Goal: Information Seeking & Learning: Learn about a topic

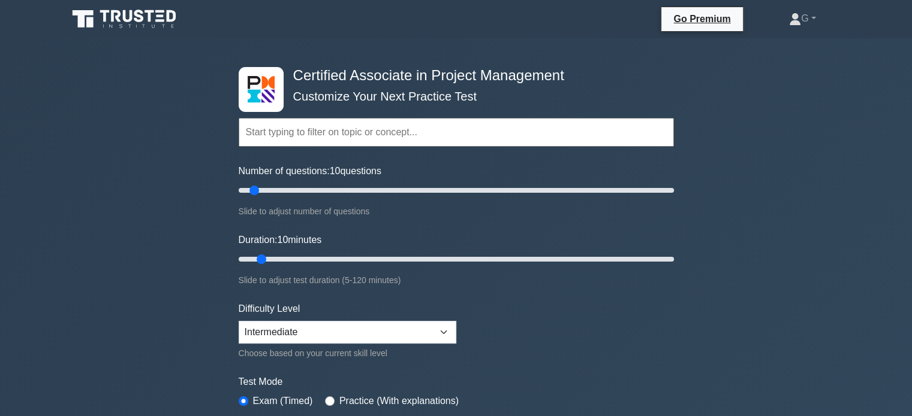
scroll to position [240, 0]
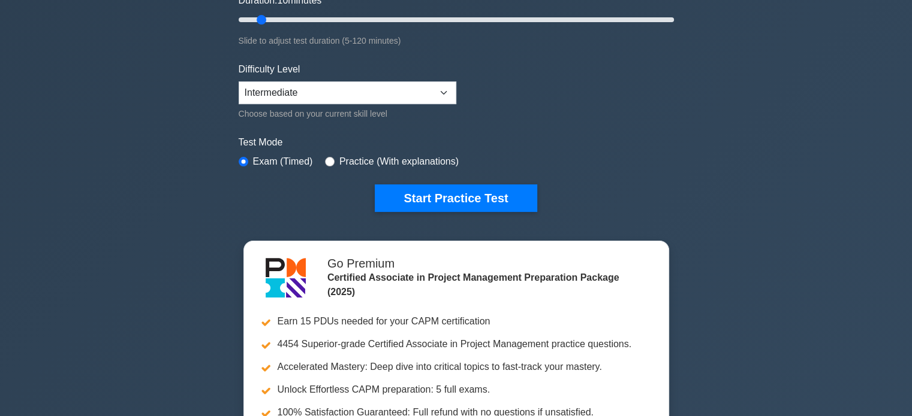
drag, startPoint x: 129, startPoint y: 20, endPoint x: 115, endPoint y: 16, distance: 14.4
click at [129, 20] on div "Certified Associate in Project Management Customize Your Next Practice Test Top…" at bounding box center [456, 164] width 912 height 731
click at [110, 16] on div "Certified Associate in Project Management Customize Your Next Practice Test Top…" at bounding box center [456, 164] width 912 height 731
click at [115, 16] on div "Certified Associate in Project Management Customize Your Next Practice Test Top…" at bounding box center [456, 164] width 912 height 731
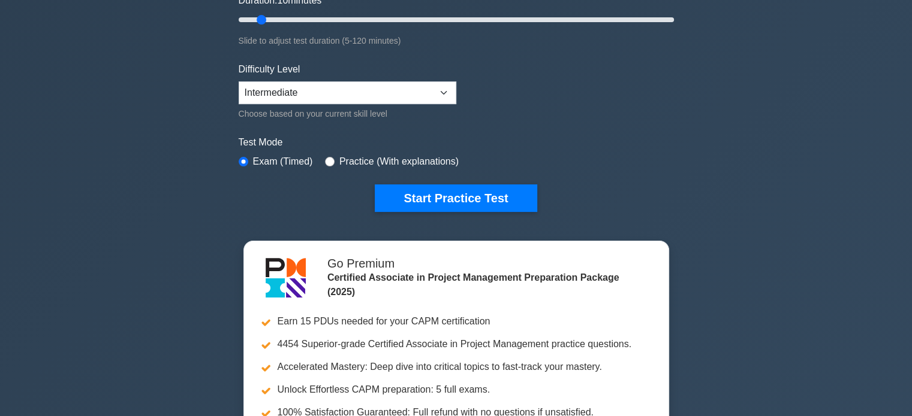
click at [115, 16] on div "Certified Associate in Project Management Customize Your Next Practice Test Top…" at bounding box center [456, 164] width 912 height 731
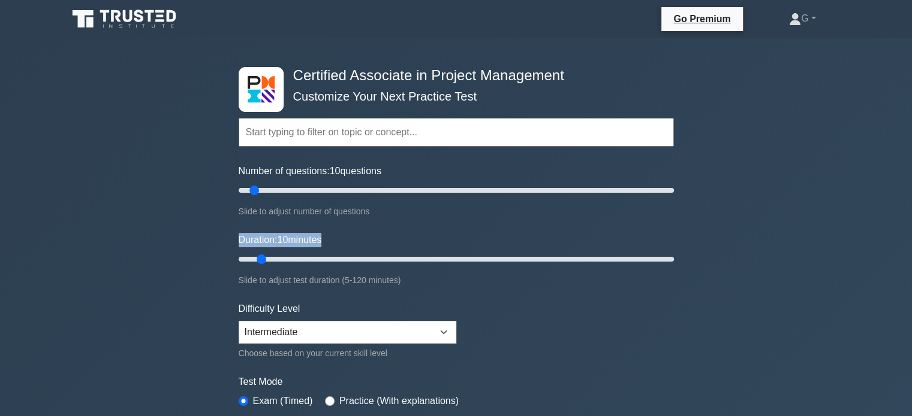
click at [117, 17] on icon at bounding box center [116, 16] width 10 height 12
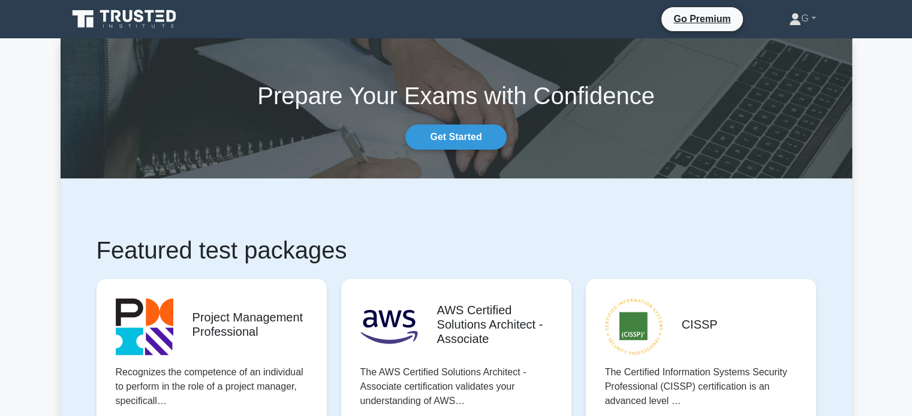
scroll to position [240, 0]
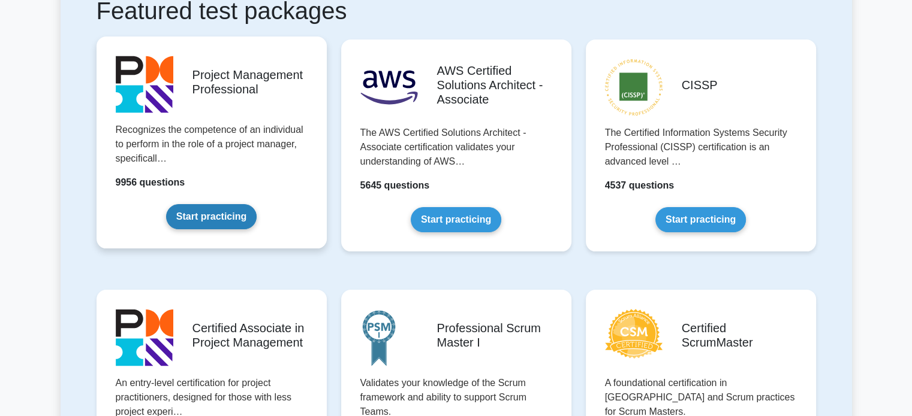
click at [216, 219] on link "Start practicing" at bounding box center [211, 216] width 90 height 25
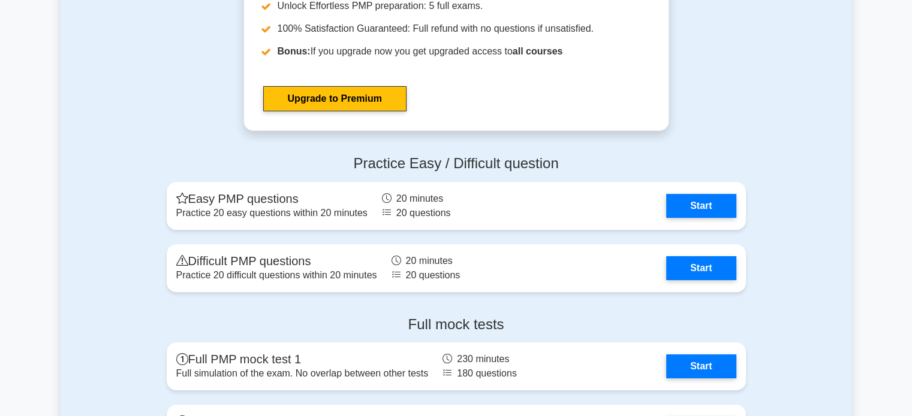
scroll to position [4495, 0]
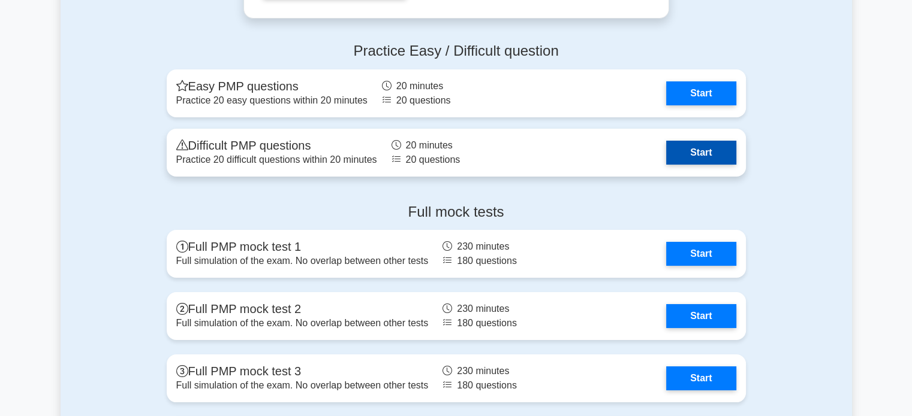
click at [684, 144] on link "Start" at bounding box center [701, 153] width 70 height 24
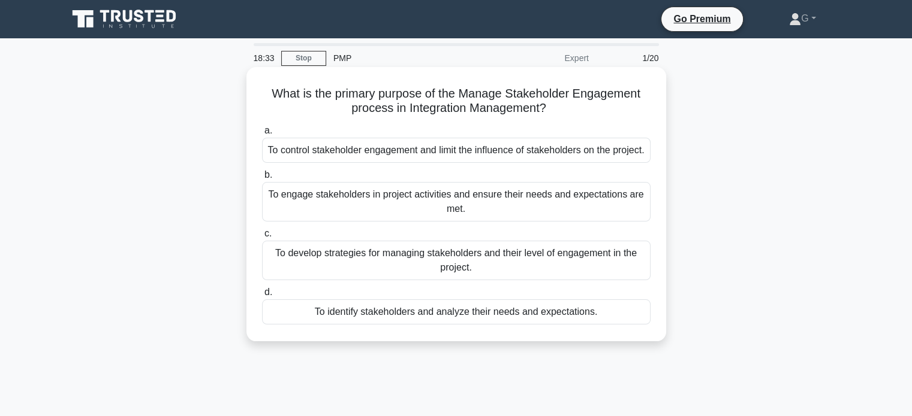
click at [405, 222] on div "To engage stakeholders in project activities and ensure their needs and expecta…" at bounding box center [456, 202] width 388 height 40
click at [262, 179] on input "b. To engage stakeholders in project activities and ensure their needs and expe…" at bounding box center [262, 175] width 0 height 8
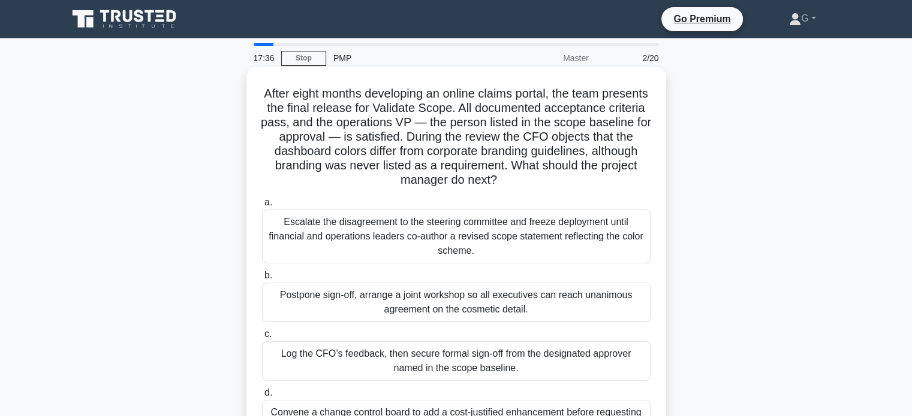
scroll to position [60, 0]
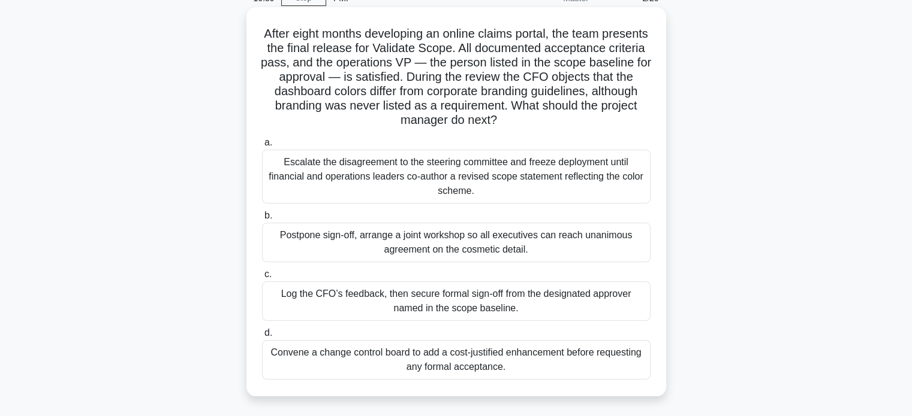
click at [446, 241] on div "Postpone sign-off, arrange a joint workshop so all executives can reach unanimo…" at bounding box center [456, 243] width 388 height 40
click at [262, 220] on input "b. Postpone sign-off, arrange a joint workshop so all executives can reach unan…" at bounding box center [262, 216] width 0 height 8
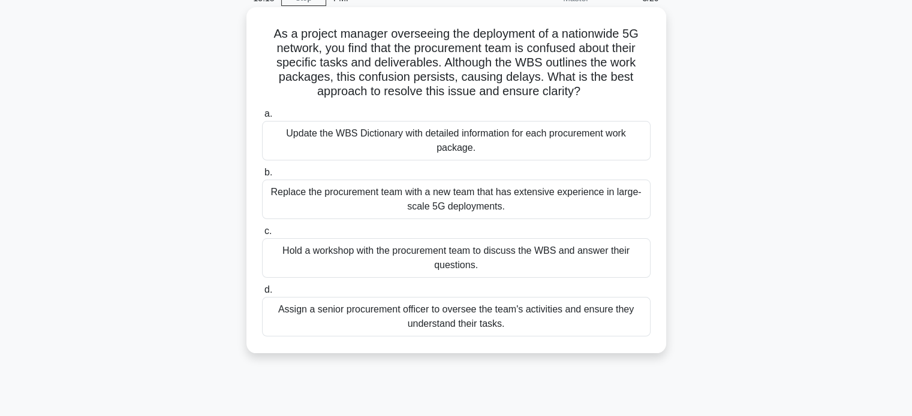
click at [493, 321] on div "Assign a senior procurement officer to oversee the team's activities and ensure…" at bounding box center [456, 317] width 388 height 40
click at [262, 294] on input "d. Assign a senior procurement officer to oversee the team's activities and ens…" at bounding box center [262, 290] width 0 height 8
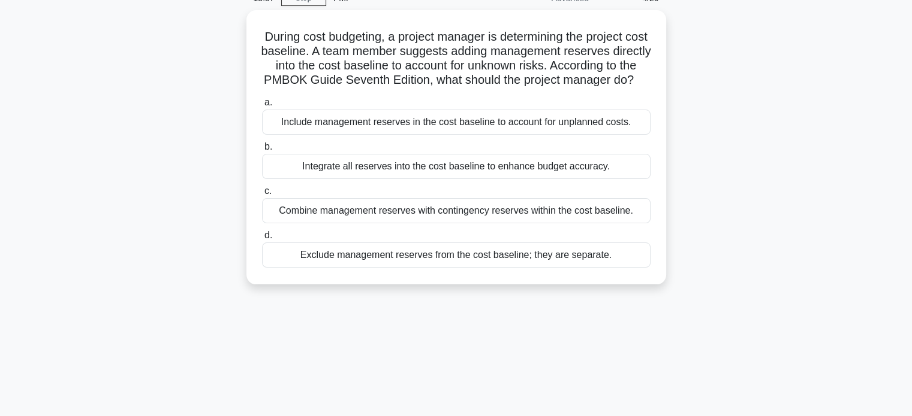
click at [227, 167] on div "During cost budgeting, a project manager is determining the project cost baseli…" at bounding box center [456, 154] width 791 height 289
click at [228, 168] on div "During cost budgeting, a project manager is determining the project cost baseli…" at bounding box center [456, 154] width 791 height 289
click at [228, 170] on div "During cost budgeting, a project manager is determining the project cost baseli…" at bounding box center [456, 154] width 791 height 289
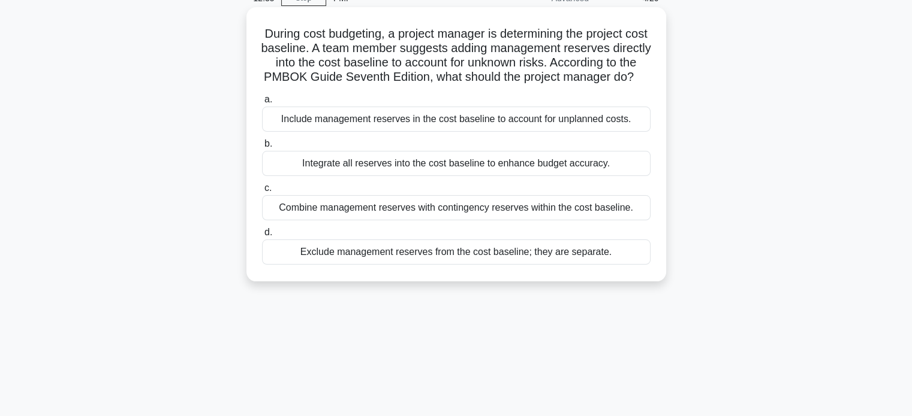
click at [393, 132] on div "Include management reserves in the cost baseline to account for unplanned costs." at bounding box center [456, 119] width 388 height 25
click at [262, 104] on input "a. Include management reserves in the cost baseline to account for unplanned co…" at bounding box center [262, 100] width 0 height 8
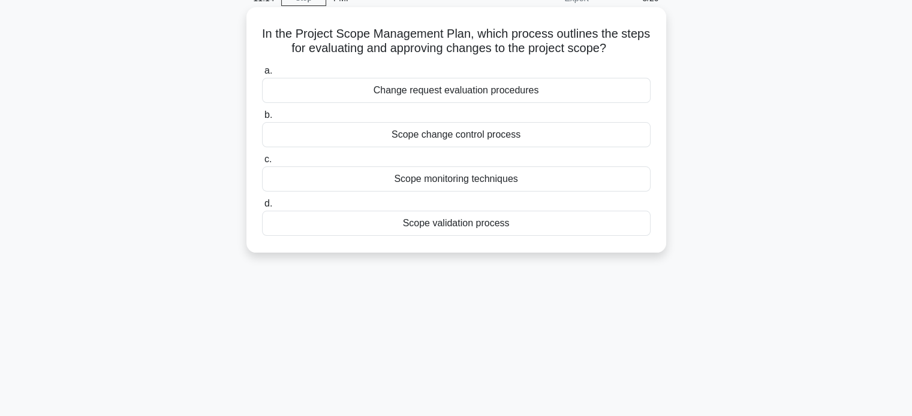
click at [420, 135] on div "Scope change control process" at bounding box center [456, 134] width 388 height 25
click at [262, 119] on input "b. Scope change control process" at bounding box center [262, 115] width 0 height 8
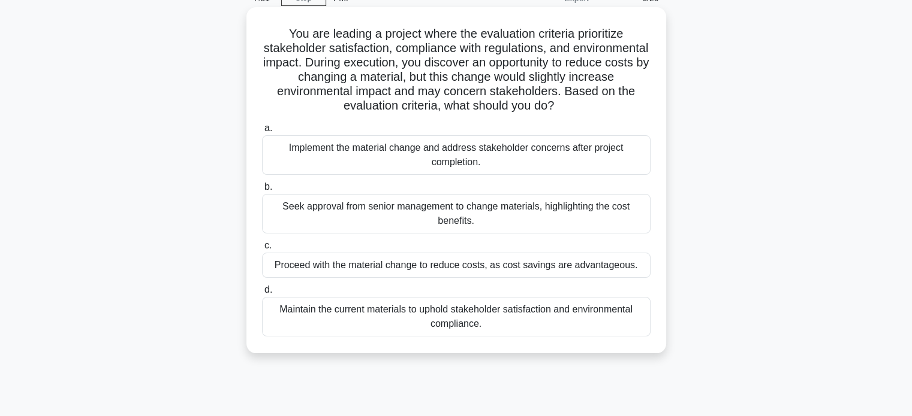
click at [378, 211] on div "Seek approval from senior management to change materials, highlighting the cost…" at bounding box center [456, 214] width 388 height 40
click at [262, 191] on input "b. Seek approval from senior management to change materials, highlighting the c…" at bounding box center [262, 187] width 0 height 8
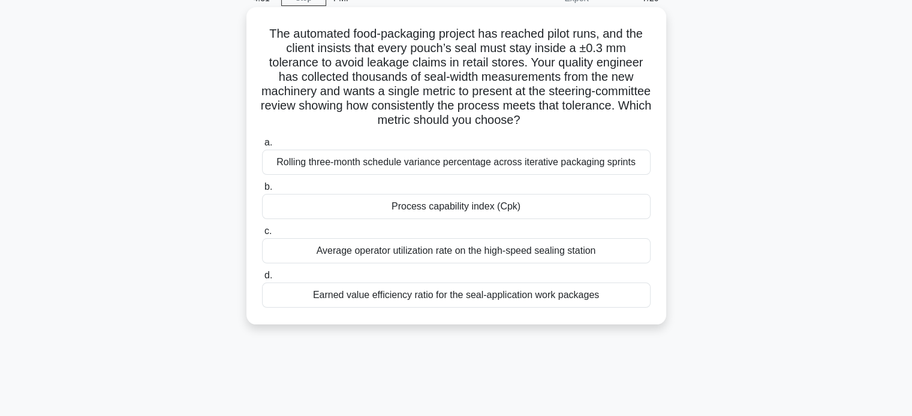
click at [395, 169] on div "Rolling three-month schedule variance percentage across iterative packaging spr…" at bounding box center [456, 162] width 388 height 25
click at [262, 147] on input "a. Rolling three-month schedule variance percentage across iterative packaging …" at bounding box center [262, 143] width 0 height 8
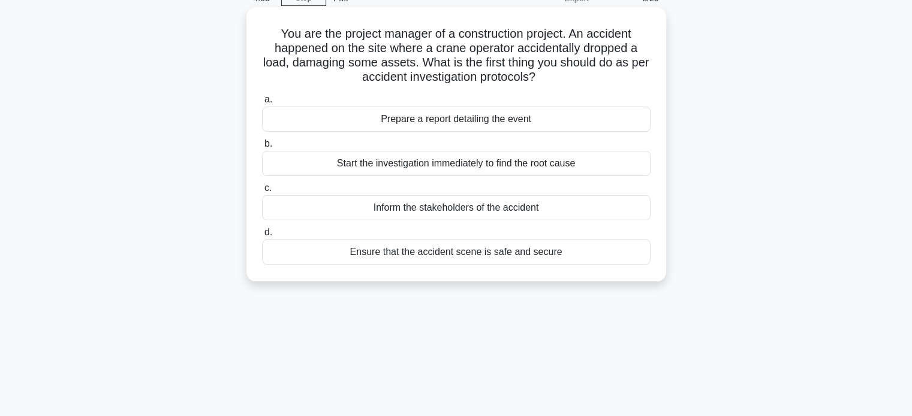
click at [470, 204] on div "Inform the stakeholders of the accident" at bounding box center [456, 207] width 388 height 25
click at [262, 192] on input "c. Inform the stakeholders of the accident" at bounding box center [262, 189] width 0 height 8
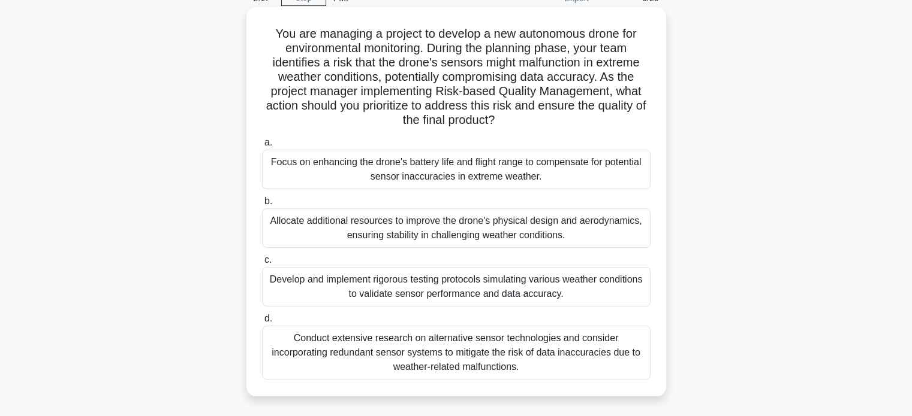
click at [478, 234] on div "Allocate additional resources to improve the drone's physical design and aerody…" at bounding box center [456, 229] width 388 height 40
click at [262, 206] on input "b. Allocate additional resources to improve the drone's physical design and aer…" at bounding box center [262, 202] width 0 height 8
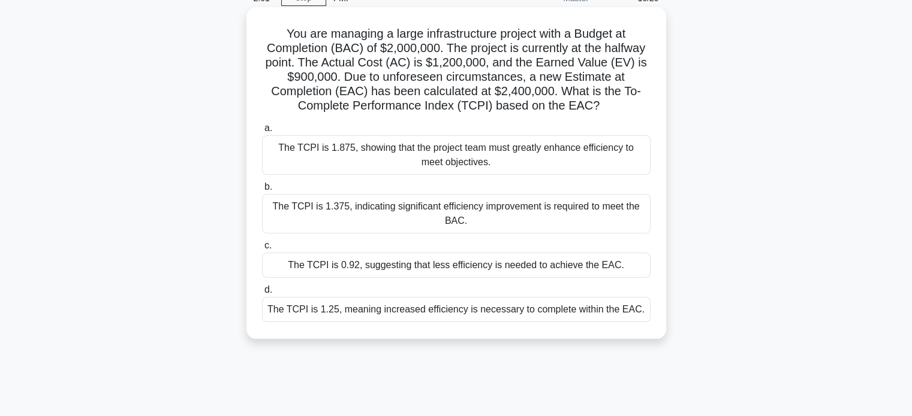
click at [475, 261] on div "The TCPI is 0.92, suggesting that less efficiency is needed to achieve the EAC." at bounding box center [456, 265] width 388 height 25
click at [262, 250] on input "c. The TCPI is 0.92, suggesting that less efficiency is needed to achieve the E…" at bounding box center [262, 246] width 0 height 8
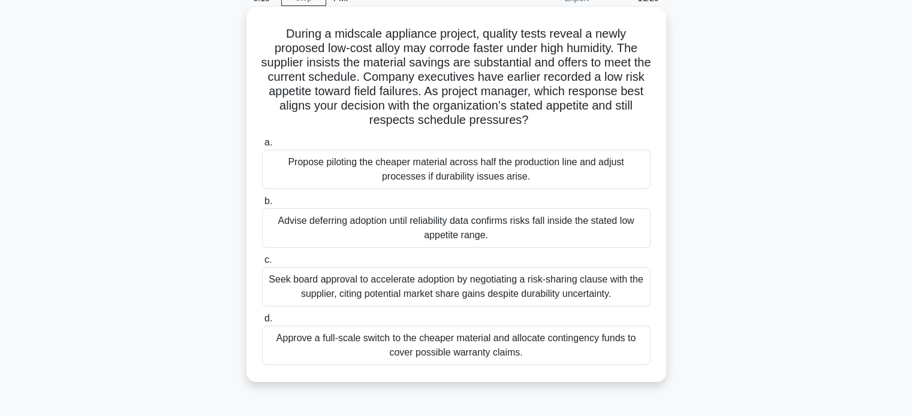
click at [467, 285] on div "Seek board approval to accelerate adoption by negotiating a risk-sharing clause…" at bounding box center [456, 287] width 388 height 40
click at [262, 264] on input "c. Seek board approval to accelerate adoption by negotiating a risk-sharing cla…" at bounding box center [262, 260] width 0 height 8
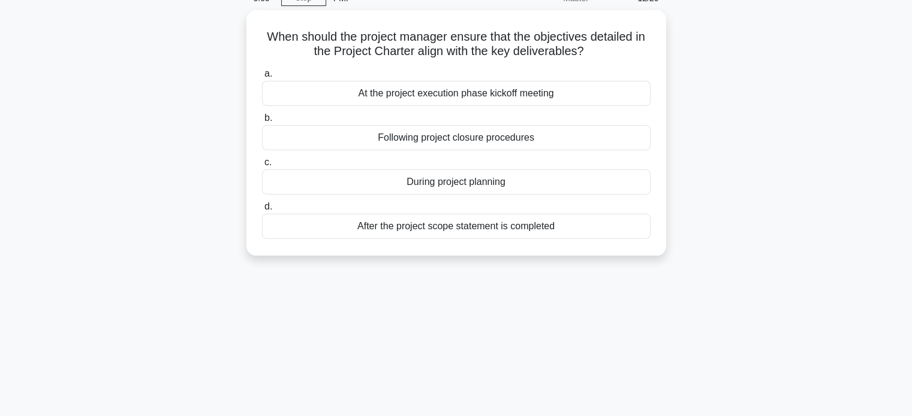
scroll to position [0, 0]
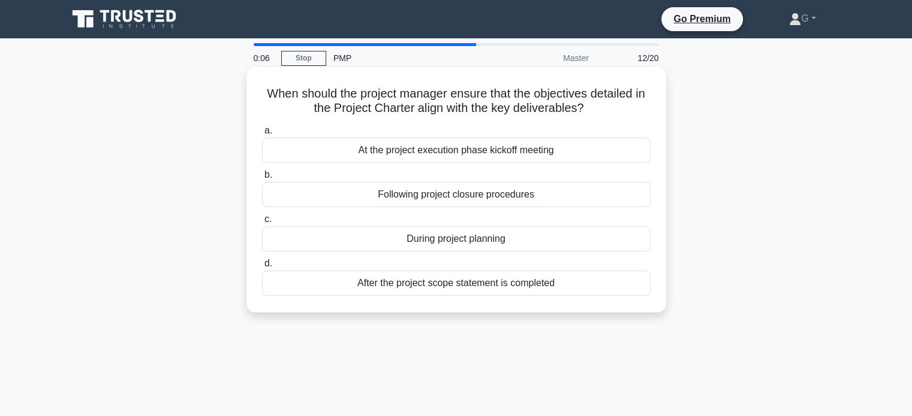
click at [467, 194] on div "Following project closure procedures" at bounding box center [456, 194] width 388 height 25
click at [262, 179] on input "b. Following project closure procedures" at bounding box center [262, 175] width 0 height 8
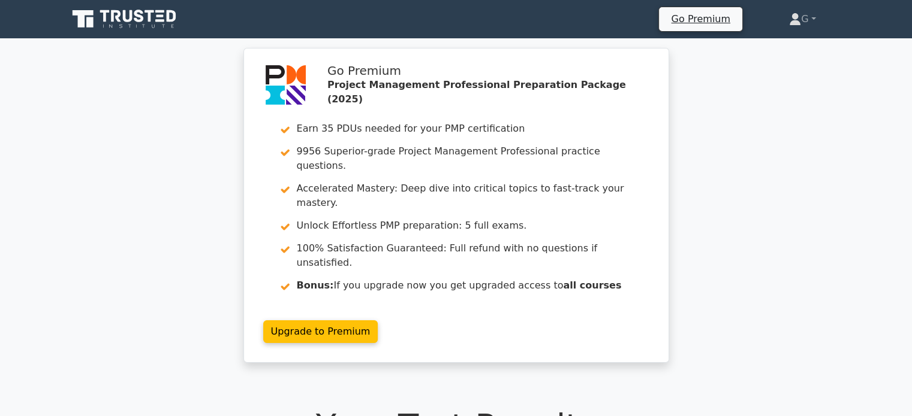
click at [714, 80] on div "Go Premium Project Management Professional Preparation Package (2025) Earn 35 P…" at bounding box center [456, 213] width 912 height 330
click at [716, 80] on div "Go Premium Project Management Professional Preparation Package (2025) Earn 35 P…" at bounding box center [456, 213] width 912 height 330
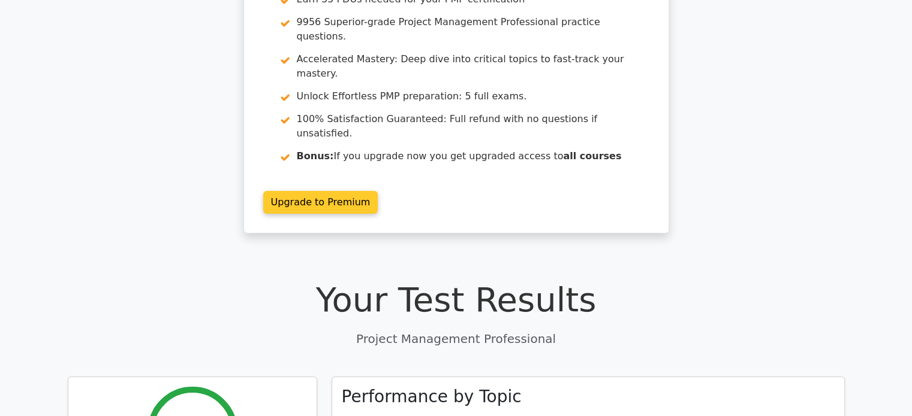
scroll to position [180, 0]
